Goal: Information Seeking & Learning: Learn about a topic

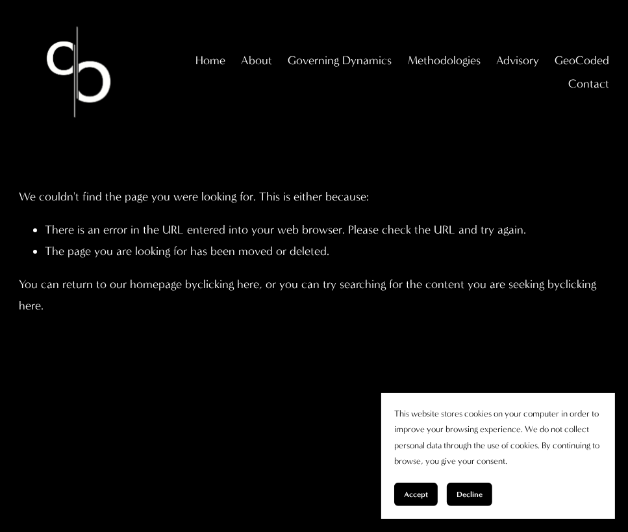
click at [606, 95] on span "Contact" at bounding box center [588, 83] width 41 height 21
click at [583, 71] on span "GeoCoded" at bounding box center [581, 60] width 55 height 21
click at [0, 0] on link "GeoCoded Special Reports" at bounding box center [0, 0] width 0 height 0
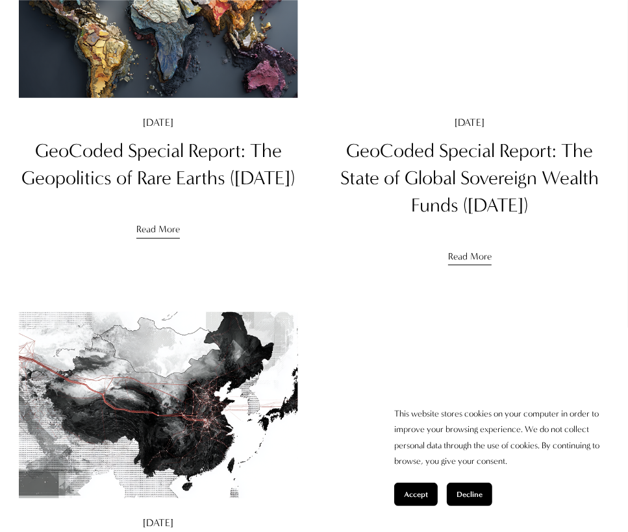
scroll to position [678, 0]
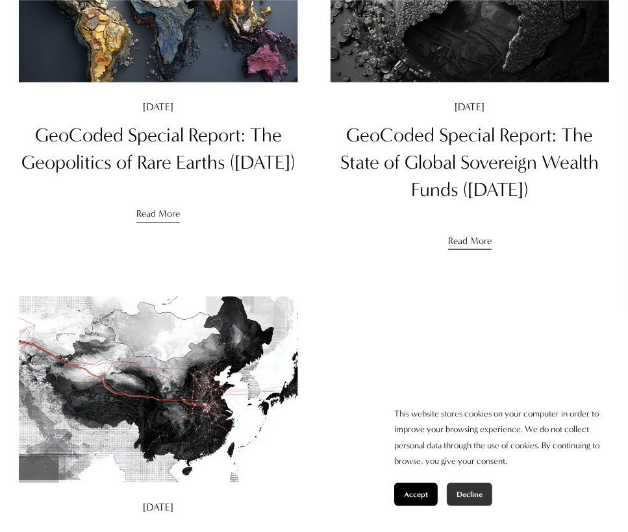
click at [454, 489] on button "Decline" at bounding box center [469, 494] width 45 height 23
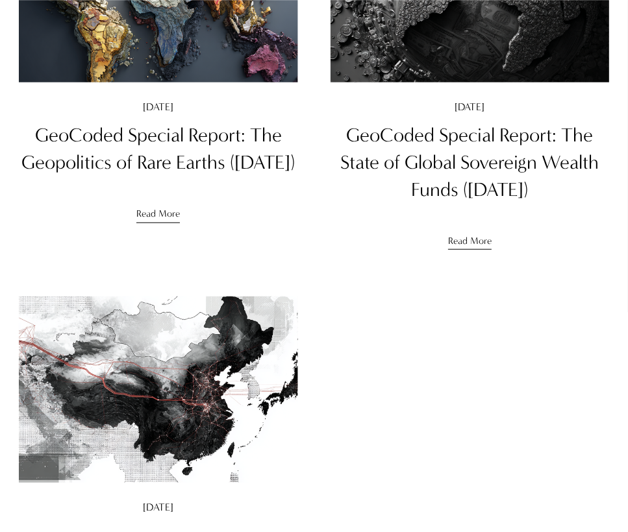
click at [479, 246] on link "Read More" at bounding box center [470, 236] width 44 height 27
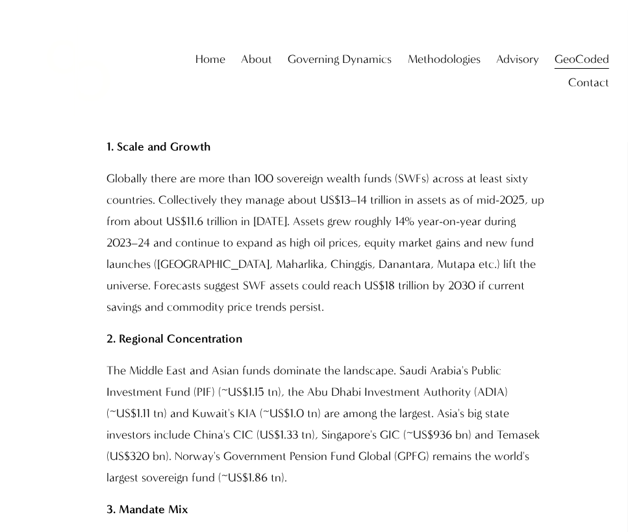
scroll to position [817, 0]
